Goal: Check status: Check status

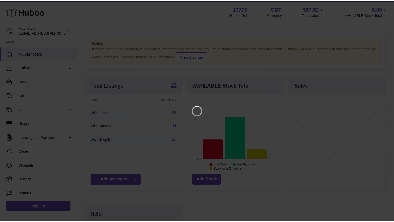
scroll to position [81, 97]
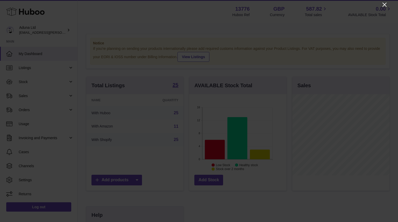
click at [386, 5] on icon "Close" at bounding box center [385, 5] width 6 height 6
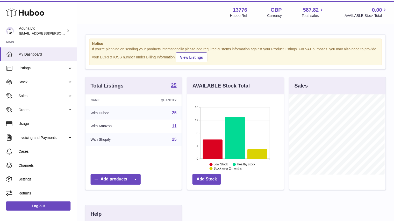
scroll to position [259109, 259094]
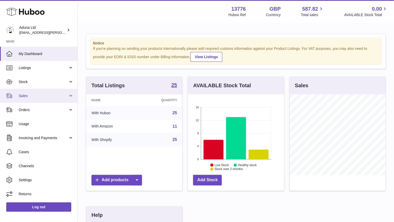
click at [65, 94] on span "Sales" at bounding box center [44, 95] width 50 height 5
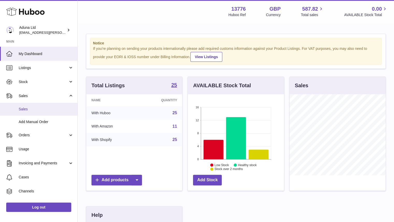
click at [76, 107] on link "Sales" at bounding box center [38, 109] width 77 height 13
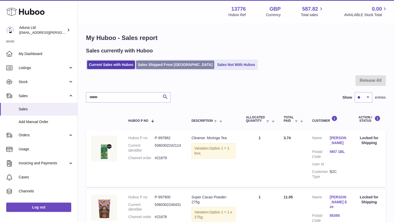
click at [175, 62] on link "Sales Shipped From Huboo" at bounding box center [175, 64] width 78 height 9
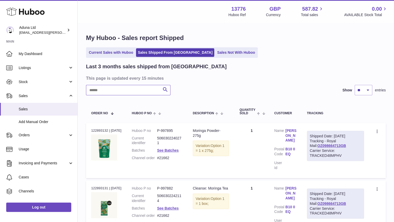
click at [125, 91] on input "text" at bounding box center [128, 90] width 84 height 10
type input "*****"
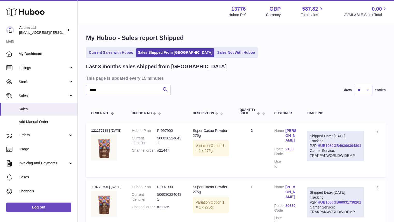
click at [332, 147] on link "HUB1080GB49366394801" at bounding box center [340, 145] width 44 height 4
click at [113, 47] on ul "Current Sales with Huboo Sales Shipped From Huboo Sales Not With Huboo" at bounding box center [172, 52] width 172 height 11
click at [115, 48] on link "Current Sales with Huboo" at bounding box center [111, 52] width 48 height 9
